Goal: Communication & Community: Answer question/provide support

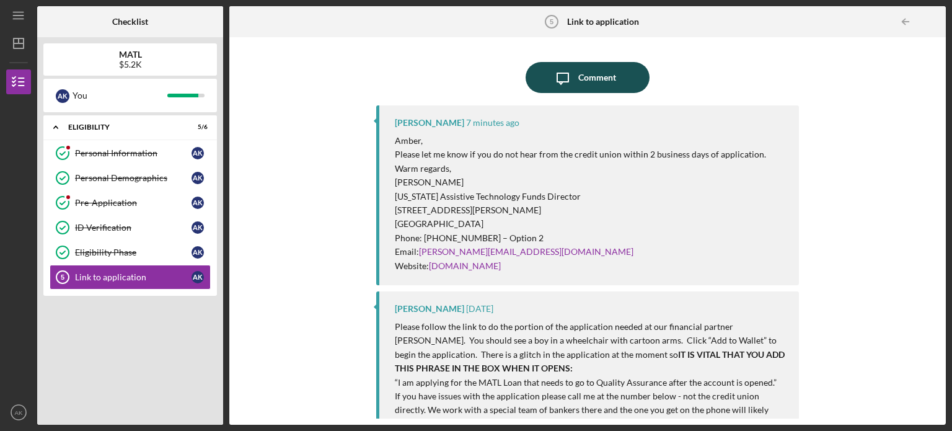
drag, startPoint x: 547, startPoint y: 82, endPoint x: 554, endPoint y: 84, distance: 6.9
click at [554, 84] on icon "Icon/Message" at bounding box center [562, 77] width 31 height 31
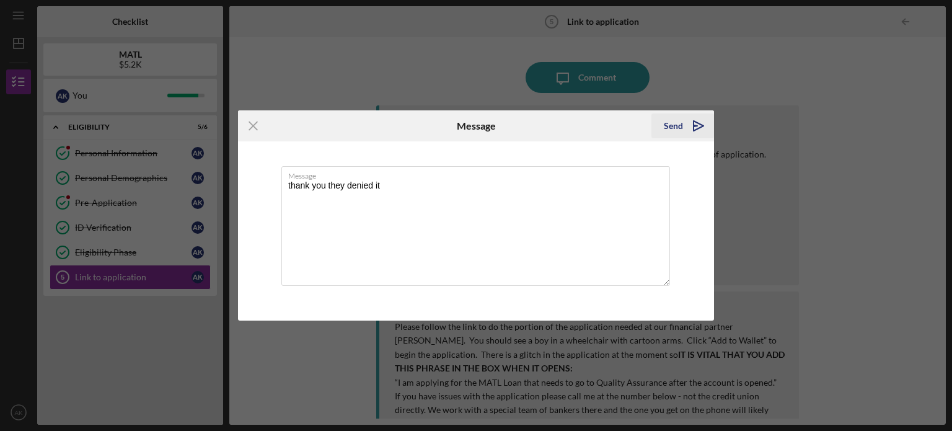
type textarea "thank you they denied it"
click at [687, 124] on icon "Icon/icon-invite-send" at bounding box center [698, 125] width 31 height 31
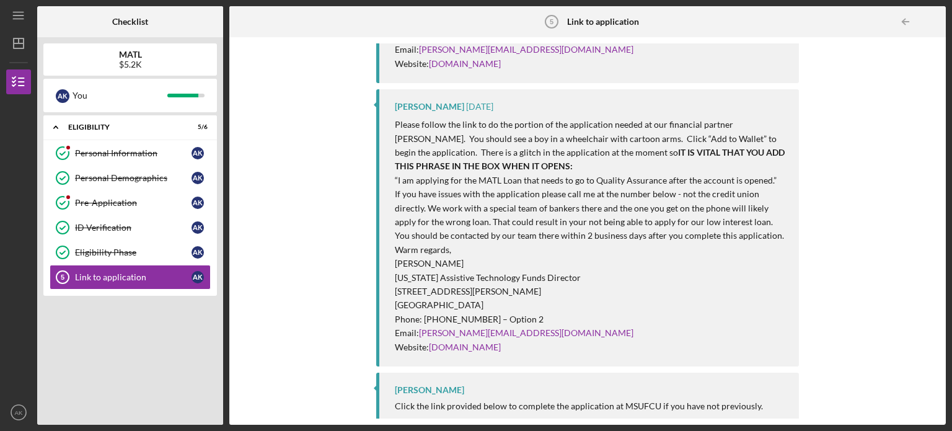
scroll to position [298, 0]
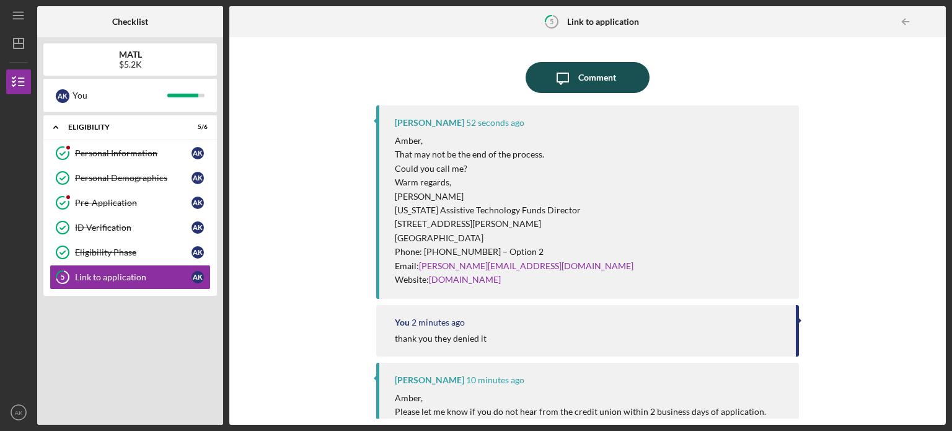
click at [578, 79] on div "Comment" at bounding box center [597, 77] width 38 height 31
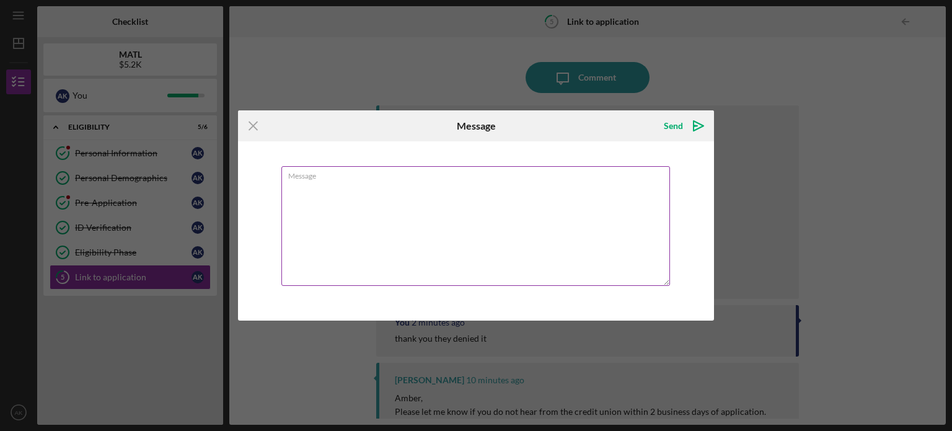
click at [521, 206] on textarea "Message" at bounding box center [475, 226] width 389 height 120
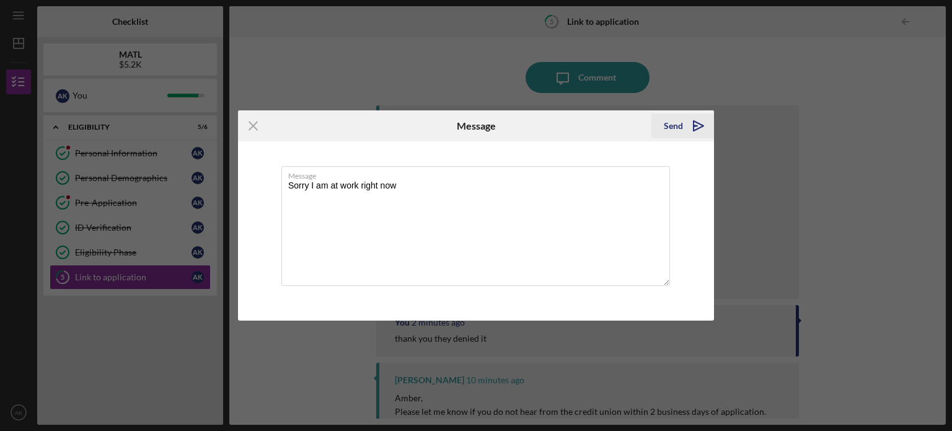
type textarea "Sorry I am at work right now"
click at [688, 123] on icon "Icon/icon-invite-send" at bounding box center [698, 125] width 31 height 31
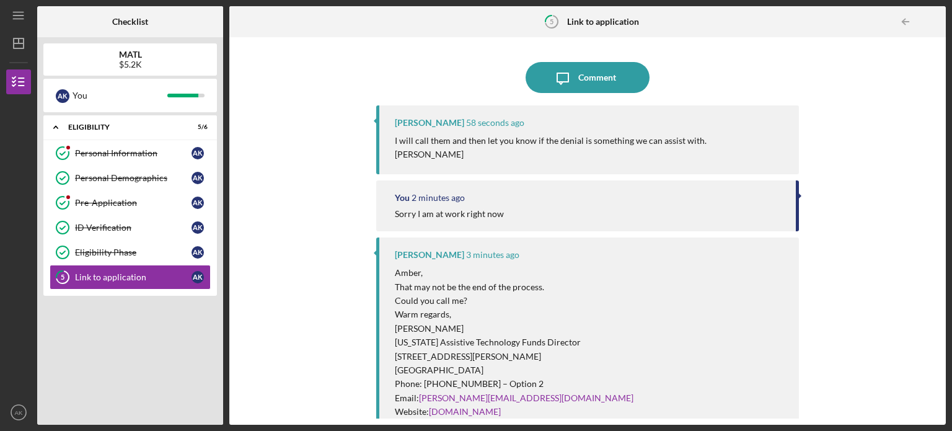
click at [575, 94] on div "Icon/Message Comment Tracy Strating 58 seconds ago I will call them and then le…" at bounding box center [587, 230] width 423 height 375
click at [570, 79] on icon "Icon/Message" at bounding box center [562, 77] width 31 height 31
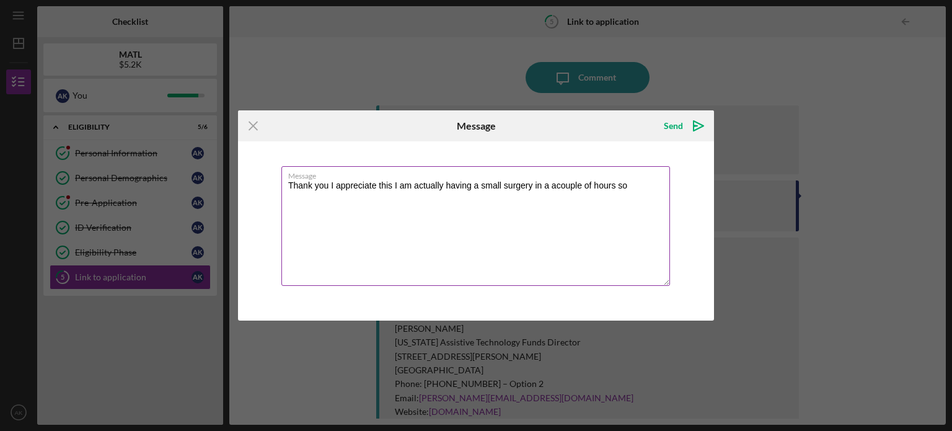
click at [554, 190] on textarea "Thank you I appreciate this I am actually having a small surgery in a acouple o…" at bounding box center [475, 226] width 389 height 120
click at [642, 180] on div "Message Thank you I appreciate this I am actually having a small surgery in a c…" at bounding box center [475, 226] width 389 height 121
click at [632, 190] on textarea "Thank you I appreciate this I am actually having a small surgery in a couple of…" at bounding box center [475, 226] width 389 height 120
type textarea "Thank you I appreciate this I am actually having a small surgery in a couple of…"
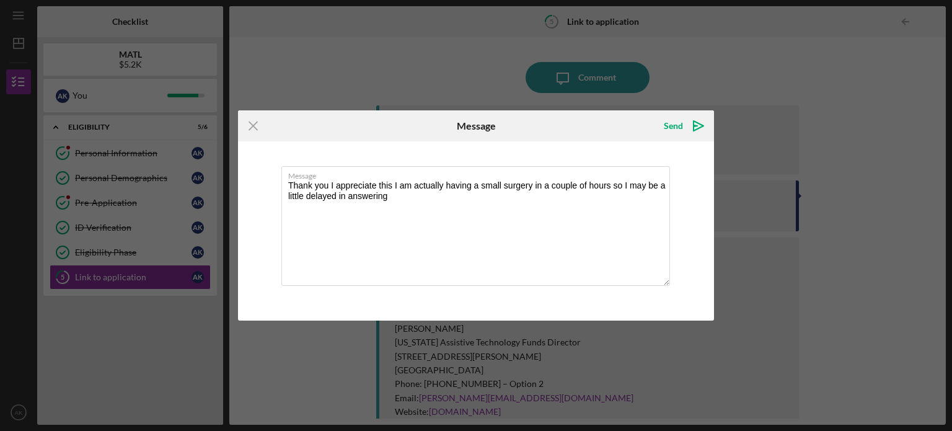
drag, startPoint x: 694, startPoint y: 128, endPoint x: 676, endPoint y: 144, distance: 24.6
click at [694, 128] on polygon "submit" at bounding box center [699, 126] width 10 height 10
